Goal: Book appointment/travel/reservation

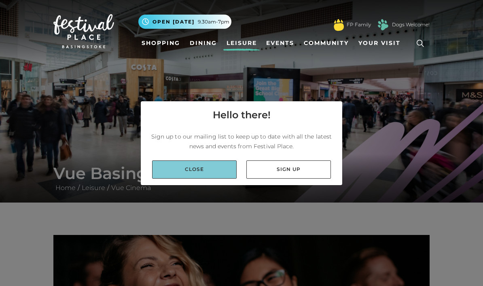
click at [210, 176] on link "Close" at bounding box center [194, 169] width 85 height 18
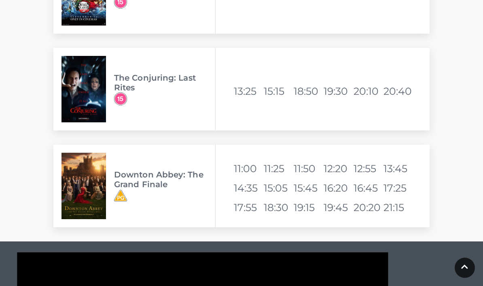
scroll to position [1289, 0]
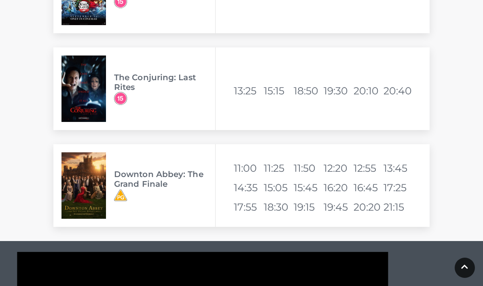
click at [328, 164] on li "12:20" at bounding box center [338, 167] width 28 height 19
click at [337, 170] on li "12:20" at bounding box center [338, 167] width 28 height 19
click at [166, 182] on h3 "Downton Abbey: The Grand Finale" at bounding box center [164, 178] width 101 height 19
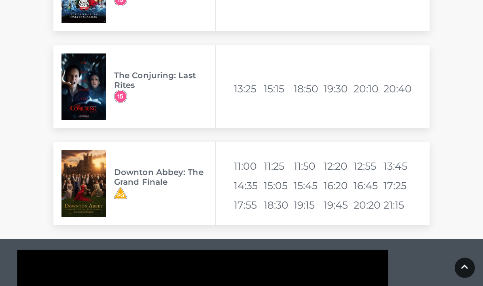
click at [150, 201] on div "Downton Abbey: The Grand Finale" at bounding box center [134, 183] width 162 height 83
click at [132, 186] on h3 "Downton Abbey: The Grand Finale" at bounding box center [164, 176] width 101 height 19
click at [174, 203] on div "Downton Abbey: The Grand Finale" at bounding box center [134, 183] width 162 height 83
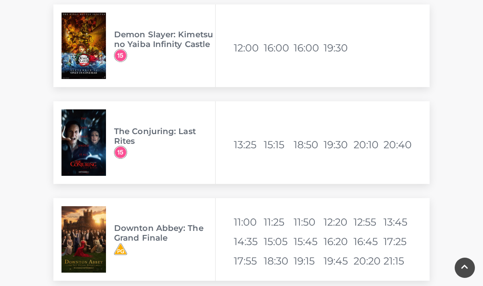
scroll to position [1237, 0]
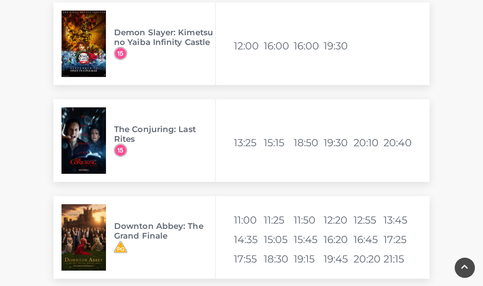
click at [138, 230] on h3 "Downton Abbey: The Grand Finale" at bounding box center [164, 230] width 101 height 19
click at [135, 233] on h3 "Downton Abbey: The Grand Finale" at bounding box center [164, 230] width 101 height 19
click at [336, 220] on li "12:20" at bounding box center [338, 219] width 28 height 19
click at [337, 220] on li "12:20" at bounding box center [338, 219] width 28 height 19
click at [336, 221] on li "12:20" at bounding box center [338, 219] width 28 height 19
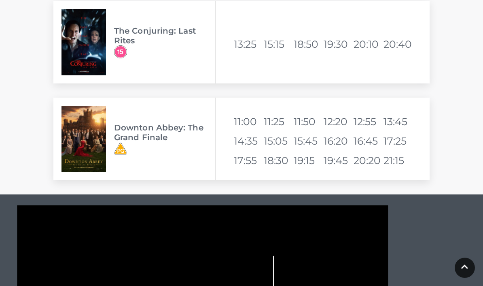
scroll to position [1332, 0]
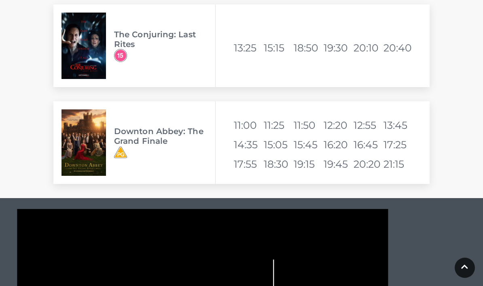
click at [159, 159] on div "Downton Abbey: The Grand Finale" at bounding box center [134, 142] width 162 height 83
click at [148, 157] on span "Downton Abbey: The Grand Finale" at bounding box center [164, 142] width 101 height 32
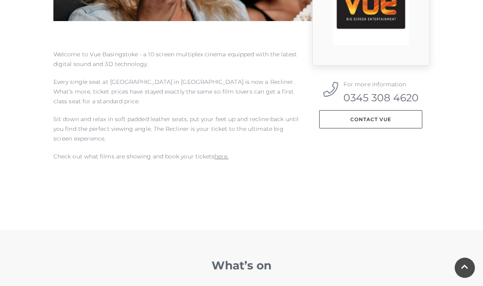
scroll to position [317, 0]
